Goal: Transaction & Acquisition: Book appointment/travel/reservation

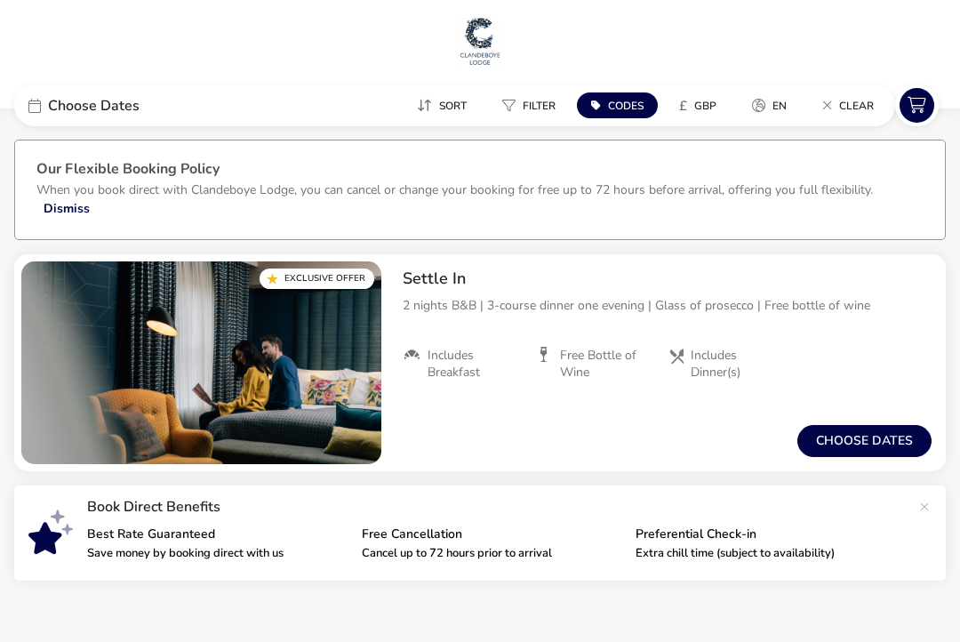
click at [853, 433] on button "Choose dates" at bounding box center [864, 441] width 134 height 32
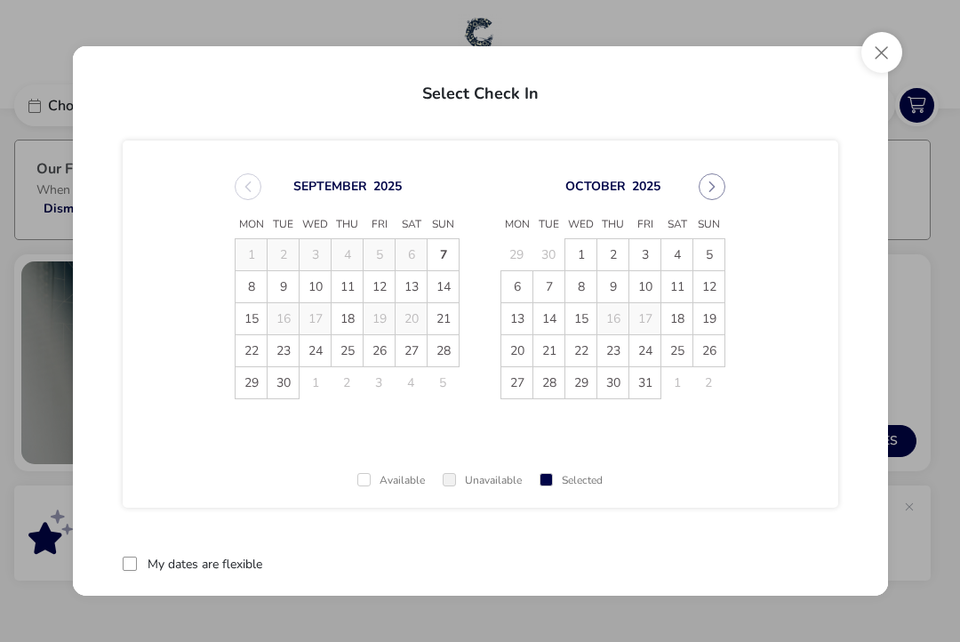
click at [718, 189] on button "Next Month" at bounding box center [712, 186] width 27 height 27
click at [719, 189] on button "Next Month" at bounding box center [712, 186] width 27 height 27
click at [717, 348] on span "28" at bounding box center [708, 350] width 31 height 31
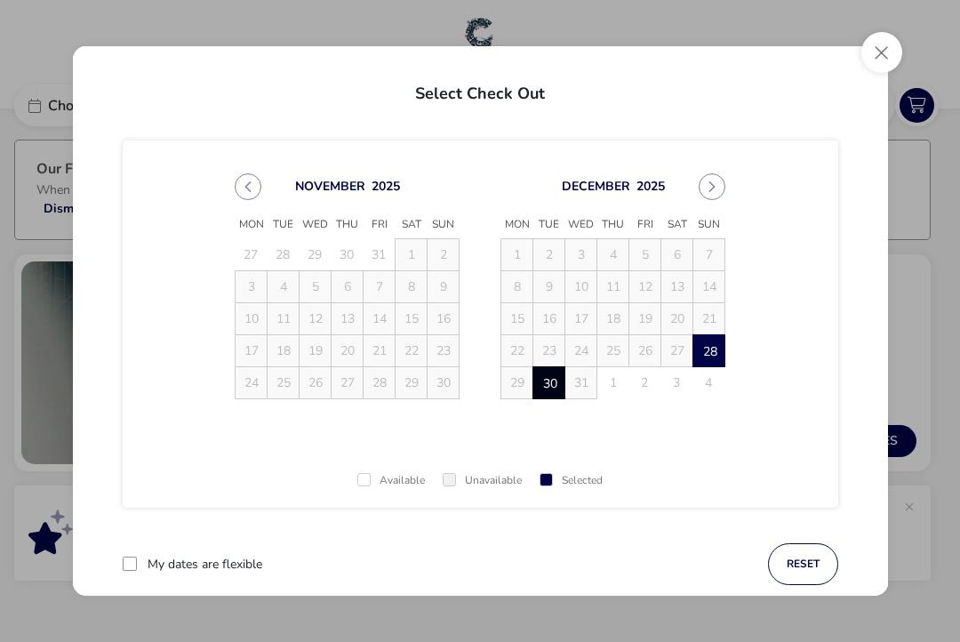
click at [551, 378] on span "30" at bounding box center [549, 383] width 31 height 31
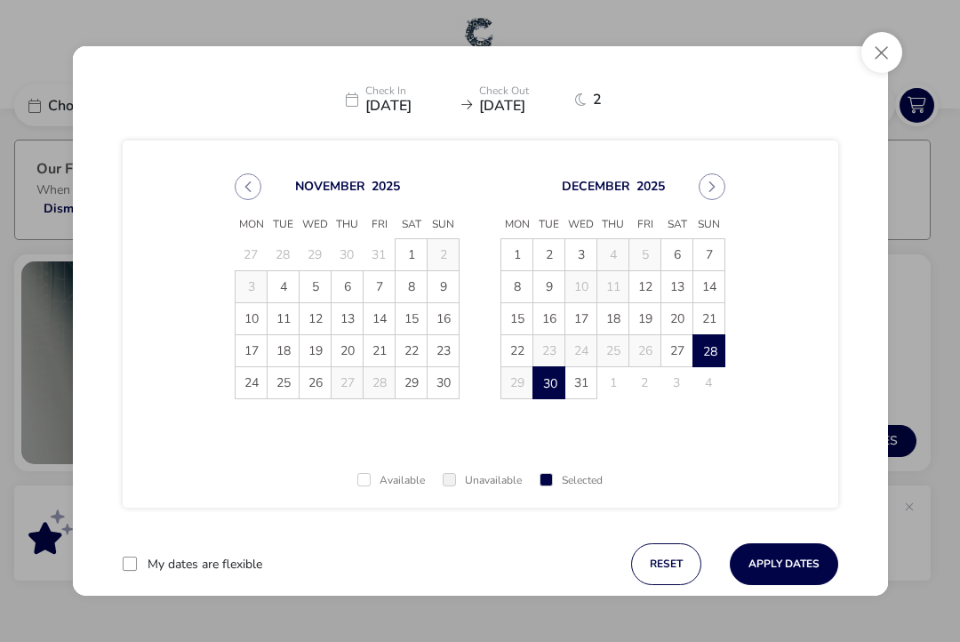
click at [788, 568] on button "Apply Dates" at bounding box center [784, 564] width 108 height 42
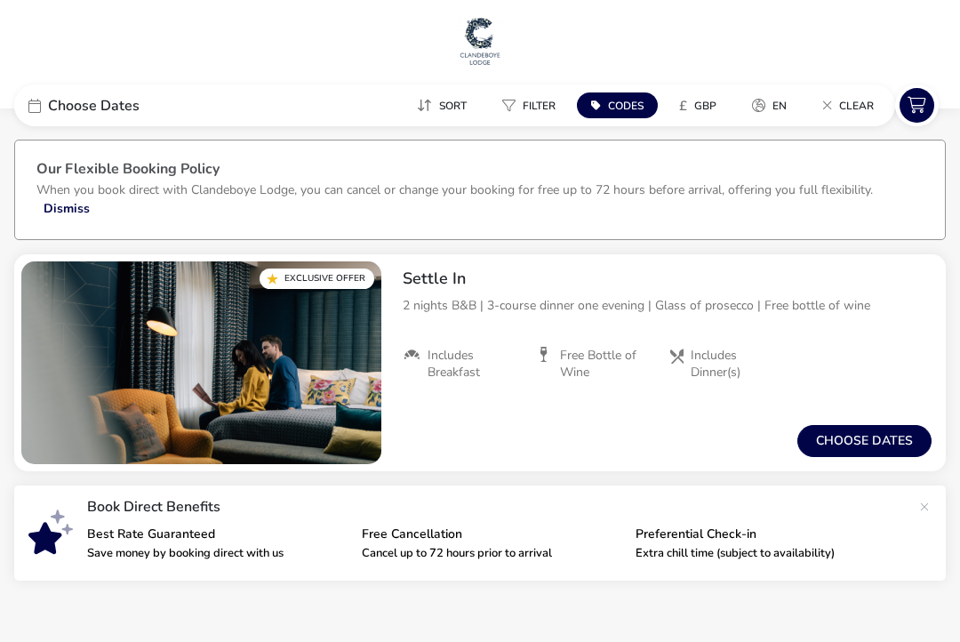
click at [822, 440] on button "Choose dates" at bounding box center [864, 441] width 134 height 32
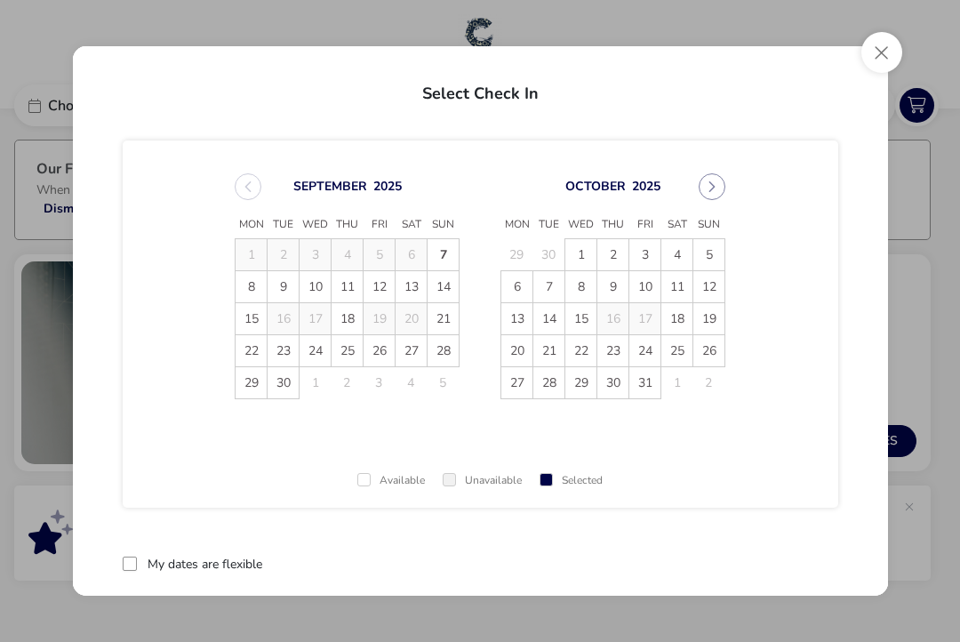
click at [717, 184] on icon "Next Month" at bounding box center [712, 186] width 12 height 12
click at [710, 189] on icon "Next Month" at bounding box center [712, 186] width 6 height 11
click at [716, 189] on icon "Next Month" at bounding box center [712, 186] width 12 height 12
click at [678, 252] on span "3" at bounding box center [676, 254] width 31 height 31
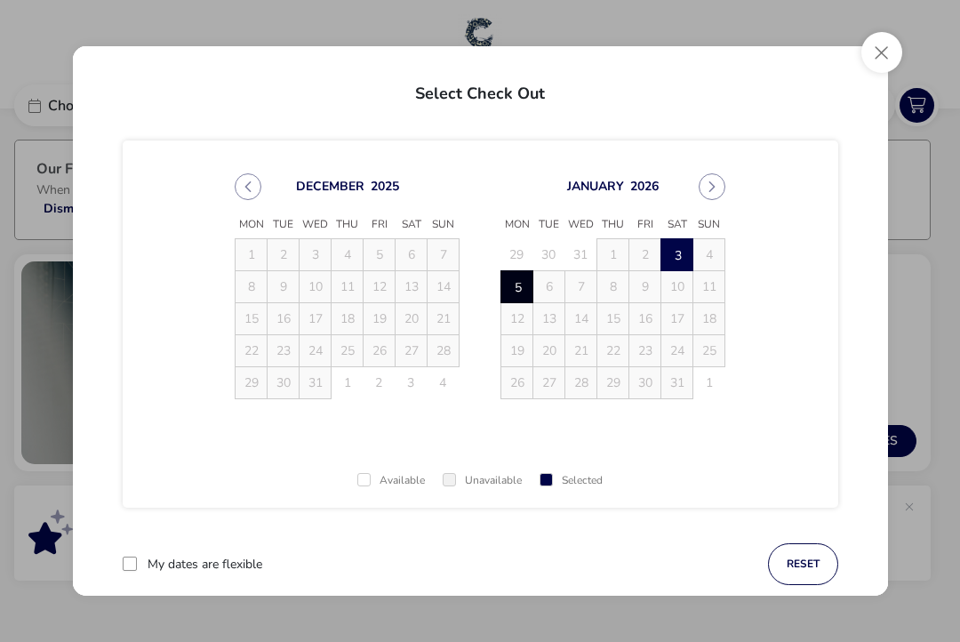
click at [512, 289] on span "5" at bounding box center [517, 287] width 31 height 31
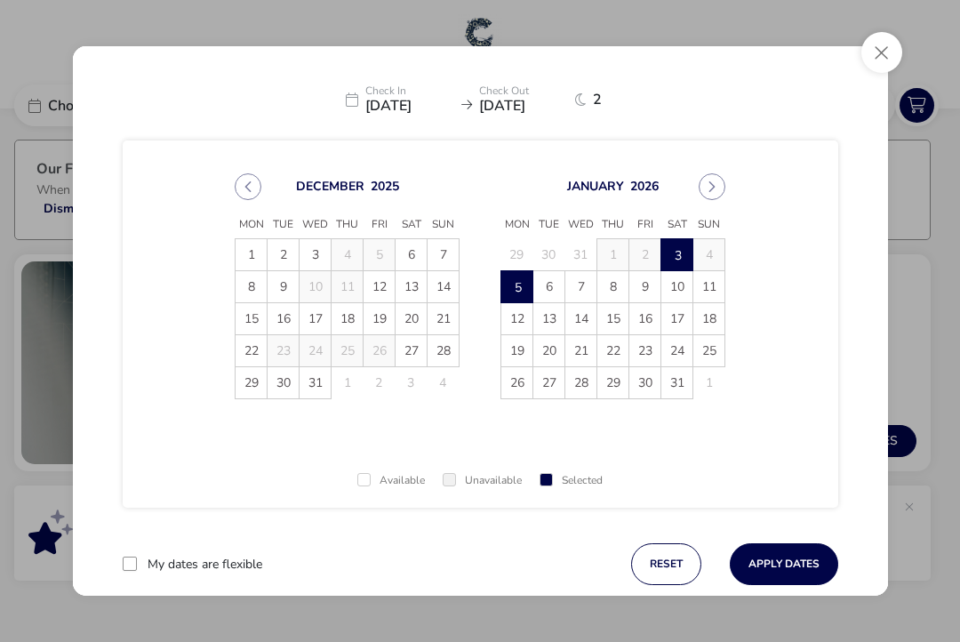
click at [787, 567] on button "Apply Dates" at bounding box center [784, 564] width 108 height 42
